Goal: Transaction & Acquisition: Purchase product/service

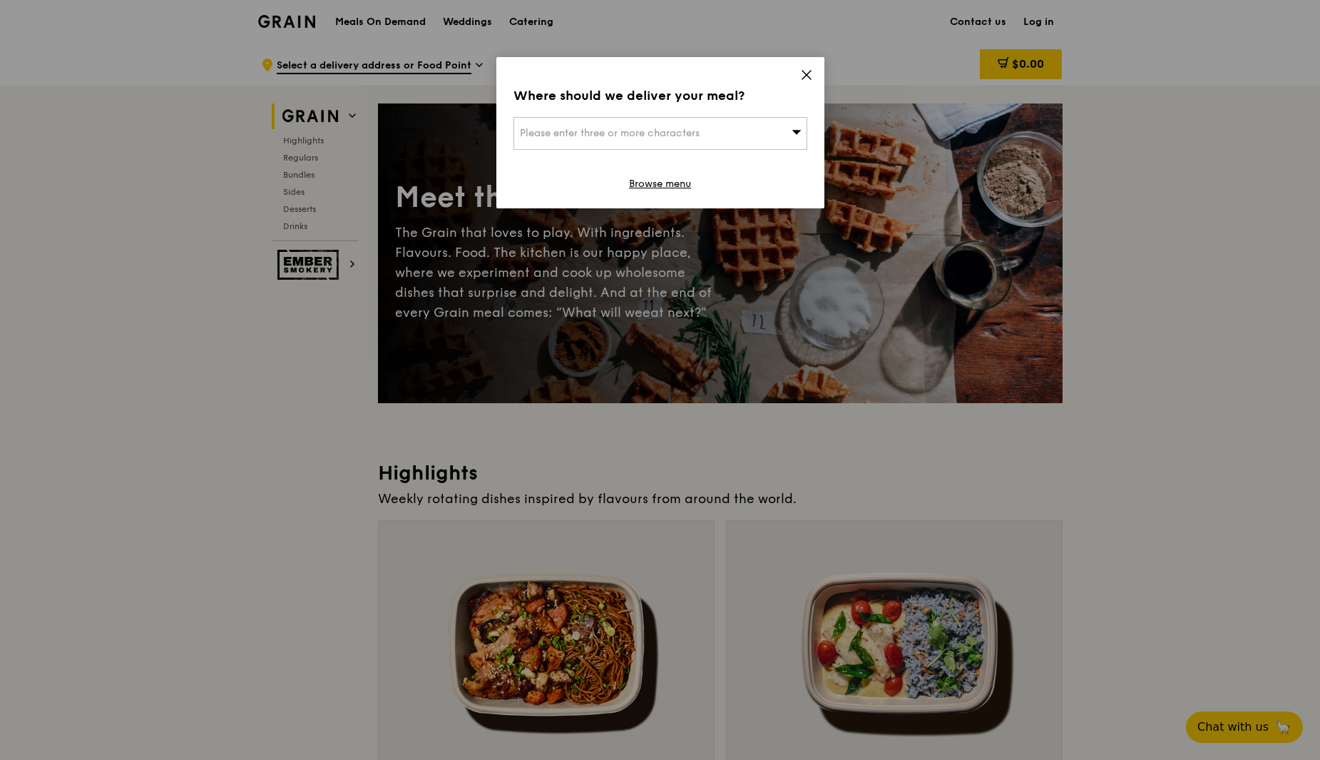
click at [804, 68] on icon at bounding box center [806, 74] width 13 height 13
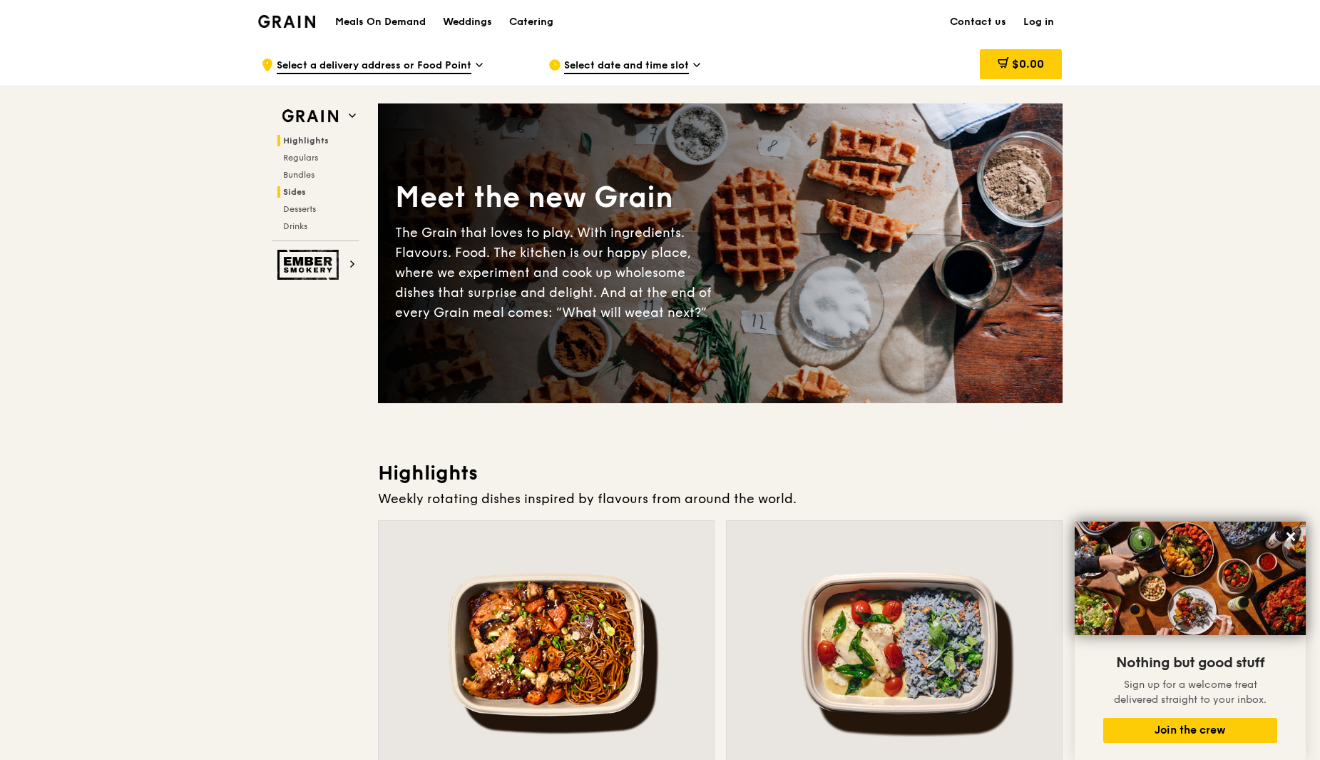
click at [294, 194] on span "Sides" at bounding box center [294, 192] width 23 height 10
drag, startPoint x: 198, startPoint y: 628, endPoint x: 133, endPoint y: 213, distance: 419.5
click at [521, 19] on div "Catering" at bounding box center [531, 22] width 44 height 43
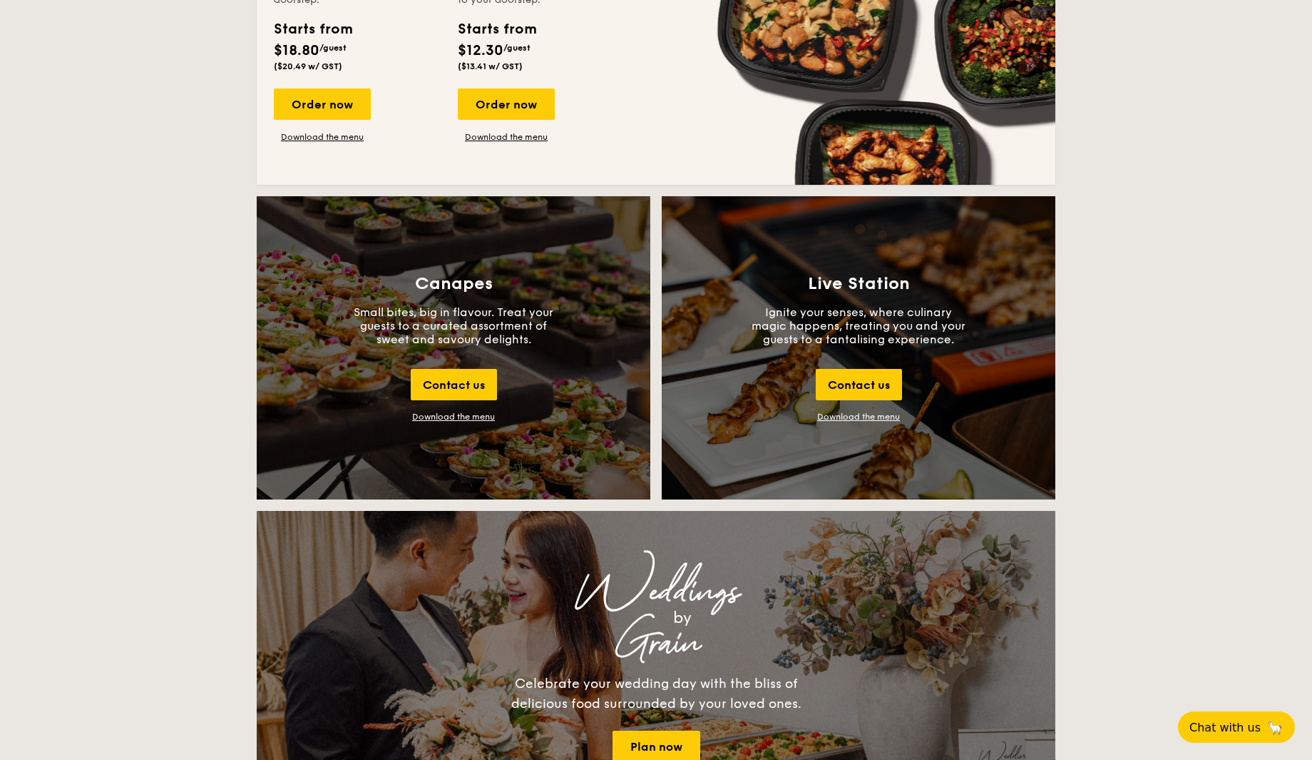
scroll to position [1498, 0]
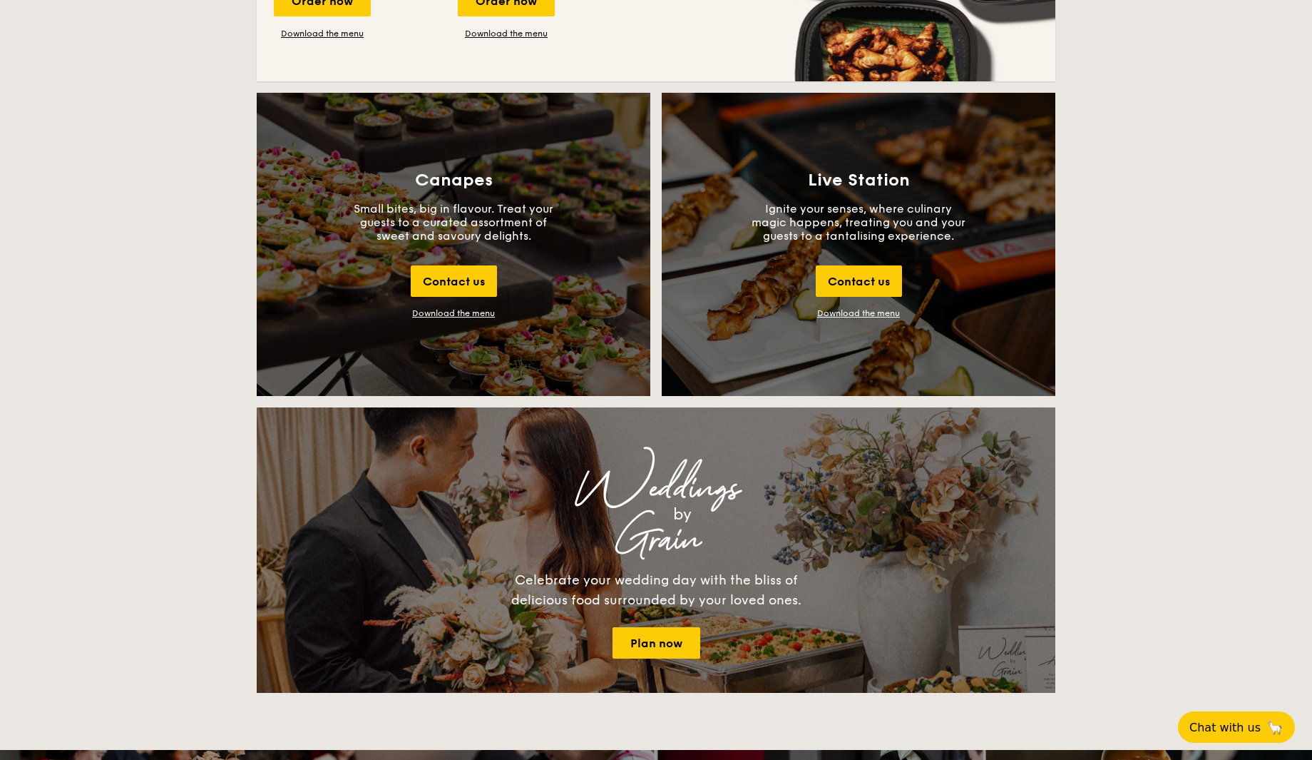
click at [188, 436] on div "National Day The best of local cuisine with a modern twist, perfect for indulgi…" at bounding box center [656, 384] width 1312 height 3099
click at [474, 180] on h3 "Canapes" at bounding box center [454, 180] width 78 height 20
click at [469, 302] on div "Canapes Small bites, big in flavour. Treat your guests to a curated assortment …" at bounding box center [454, 244] width 394 height 303
click at [467, 316] on div "Download the menu" at bounding box center [453, 313] width 83 height 10
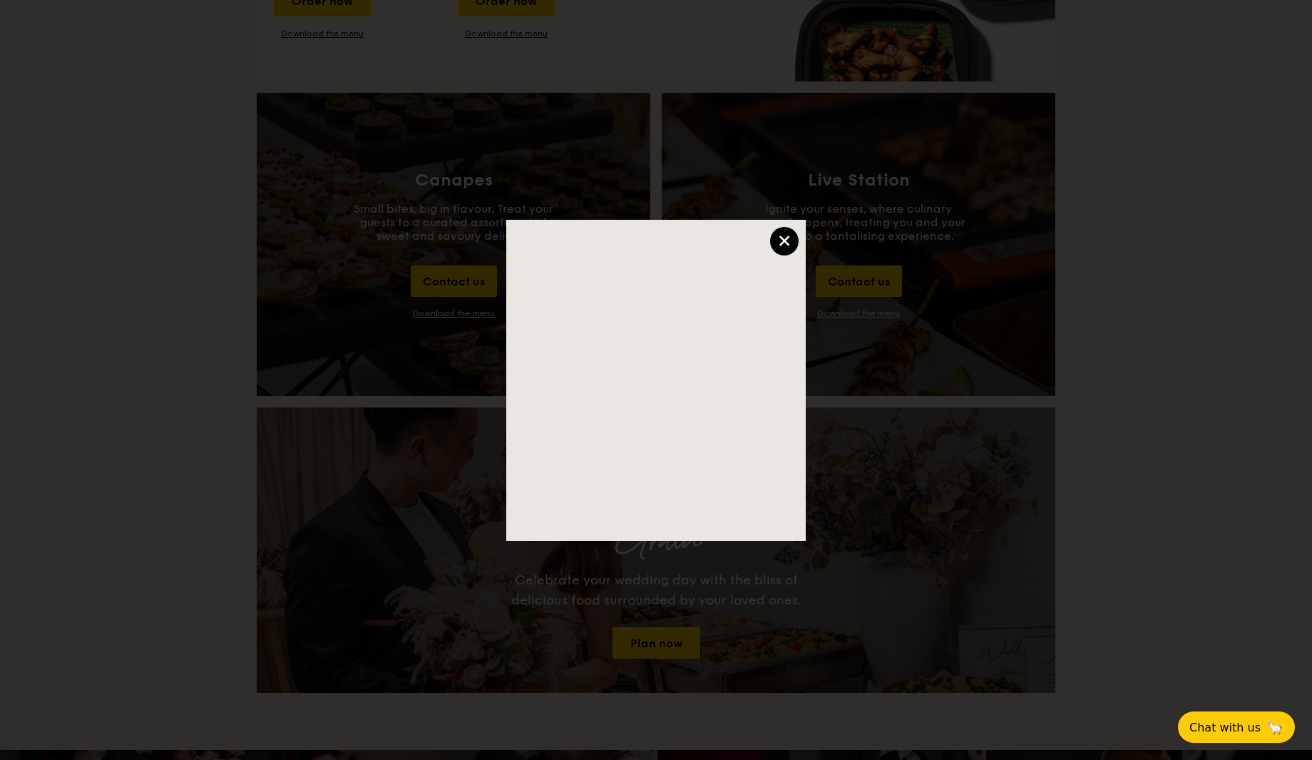
click at [786, 243] on div "×" at bounding box center [784, 241] width 29 height 29
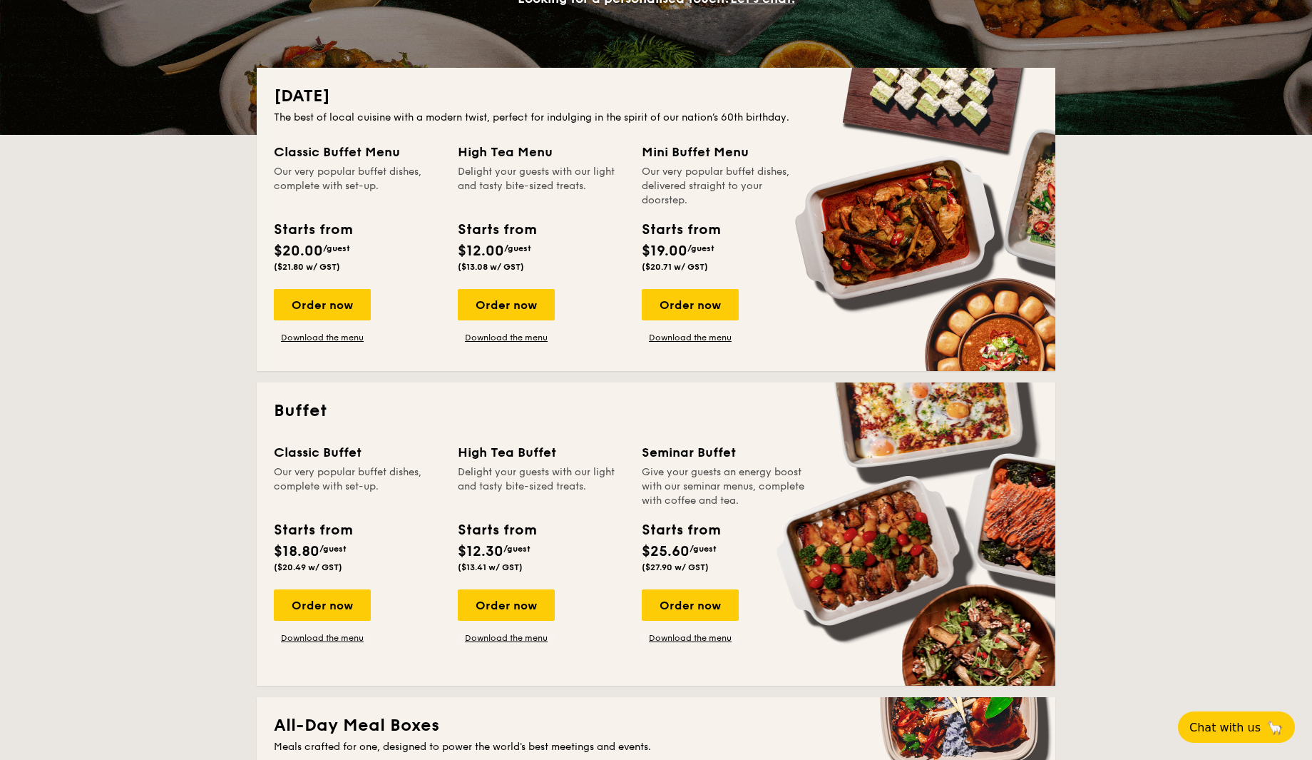
scroll to position [0, 0]
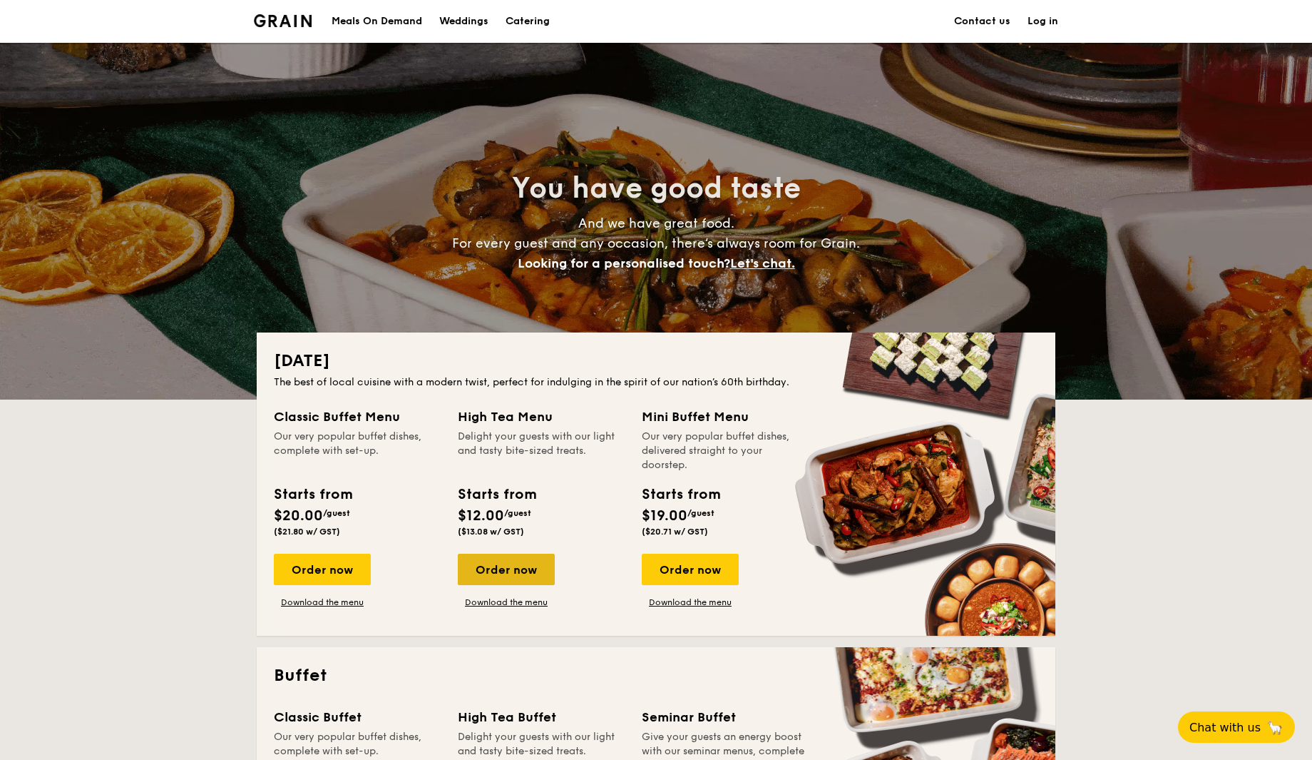
click at [532, 573] on div "Order now" at bounding box center [506, 568] width 97 height 31
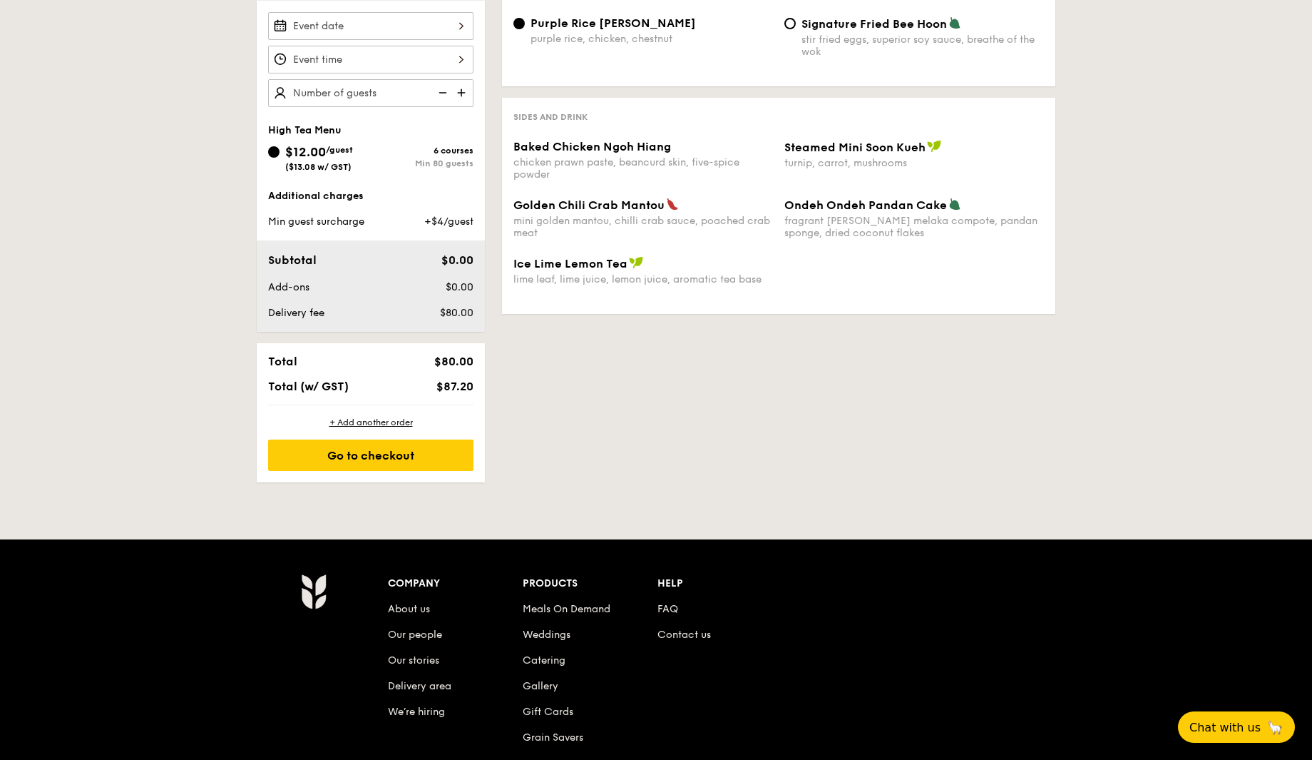
scroll to position [357, 0]
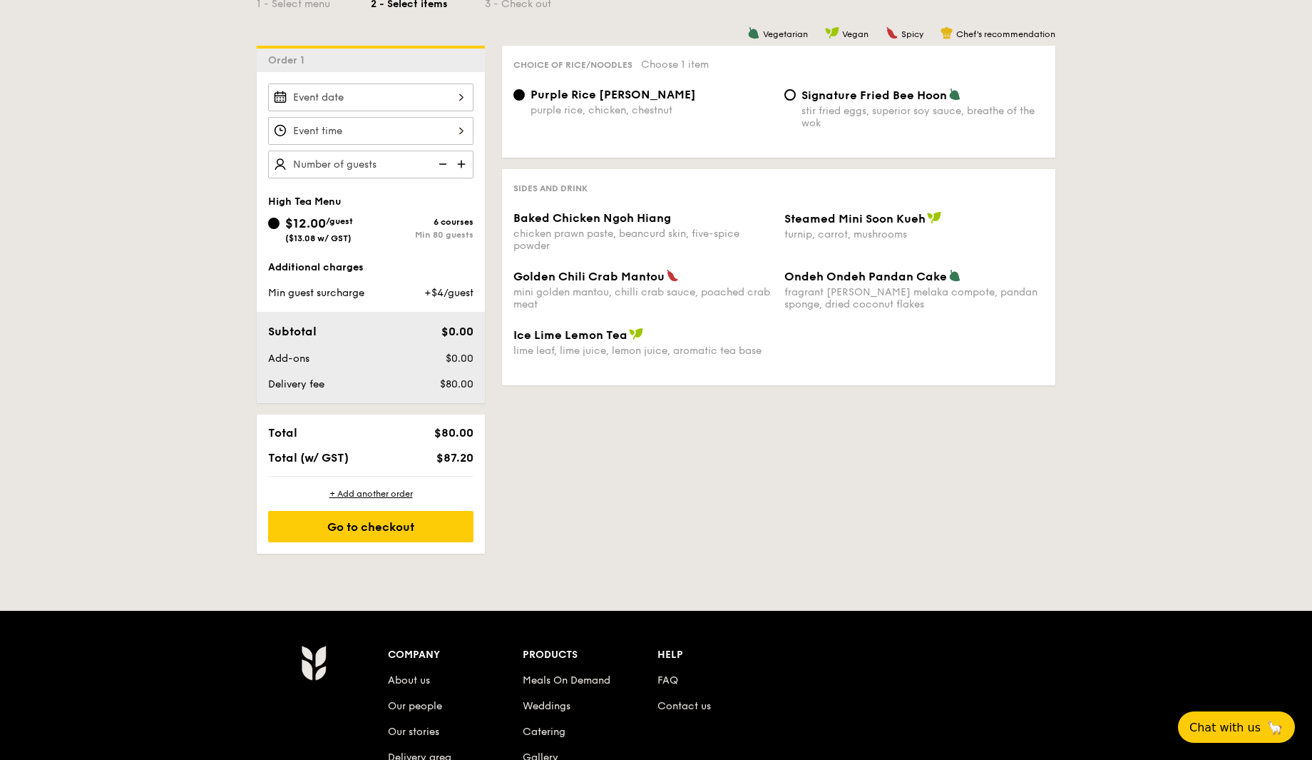
click at [633, 96] on span "Purple Rice Loh Mai Kai" at bounding box center [613, 95] width 165 height 14
click at [525, 96] on input "Purple Rice Loh Mai Kai purple rice, chicken, chestnut" at bounding box center [518, 94] width 11 height 11
click at [682, 219] on div "Baked Chicken Ngoh Hiang" at bounding box center [643, 218] width 260 height 14
